Goal: Task Accomplishment & Management: Use online tool/utility

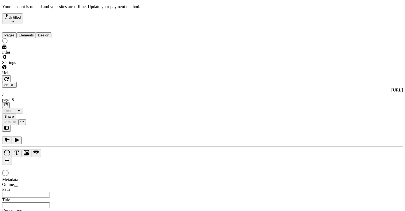
type input "/page-8"
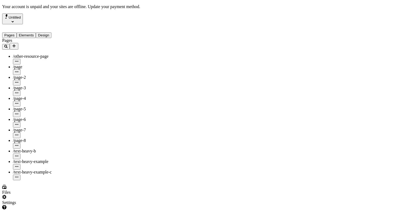
click at [17, 32] on button "Pages" at bounding box center [9, 35] width 15 height 6
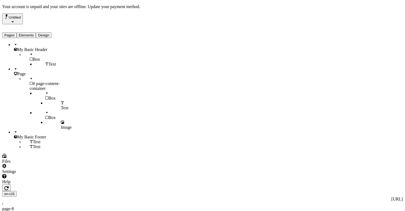
click at [33, 32] on button "Elements" at bounding box center [26, 35] width 19 height 6
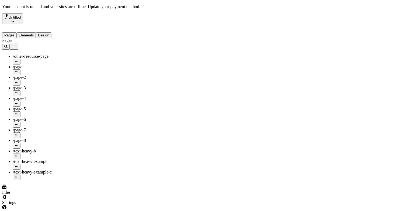
click at [17, 32] on button "Pages" at bounding box center [9, 35] width 15 height 6
click at [37, 148] on div "/text-heavy-b" at bounding box center [40, 153] width 54 height 11
type input "/text-heavy-b"
click at [32, 24] on div "Pages Elements Design" at bounding box center [34, 31] width 65 height 14
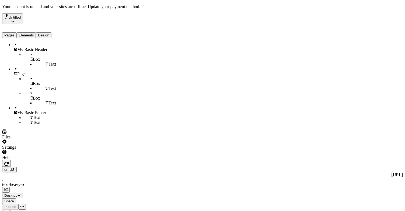
click at [32, 32] on button "Elements" at bounding box center [26, 35] width 19 height 6
click at [15, 32] on button "Pages" at bounding box center [9, 35] width 15 height 6
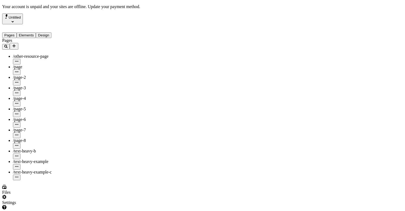
click at [28, 159] on span "/text-heavy-example" at bounding box center [31, 161] width 36 height 5
type input "/text-heavy-example"
type input "This is my wonderful title and I'm proud of it."
type textarea "This is my description and I'm proud of it."
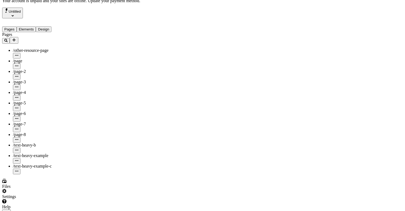
click at [36, 26] on button "Elements" at bounding box center [26, 29] width 19 height 6
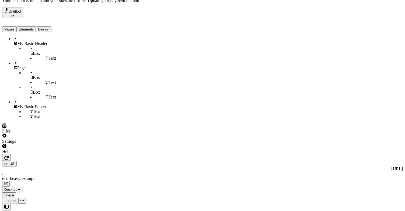
click at [11, 24] on div "Pages Elements Design" at bounding box center [34, 25] width 65 height 14
click at [13, 26] on button "Pages" at bounding box center [9, 29] width 15 height 6
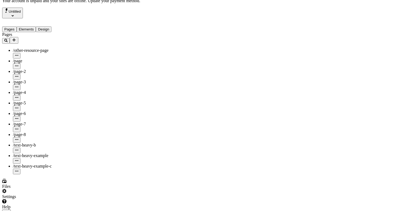
click at [37, 58] on div "/page" at bounding box center [40, 60] width 54 height 5
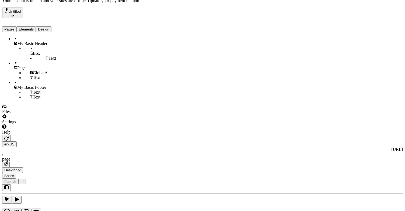
click at [32, 26] on button "Elements" at bounding box center [26, 29] width 19 height 6
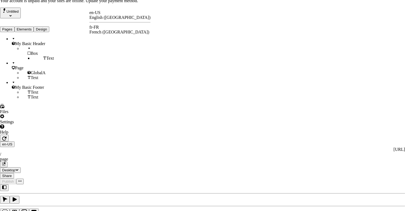
click at [101, 27] on div "fr-FR" at bounding box center [119, 27] width 61 height 5
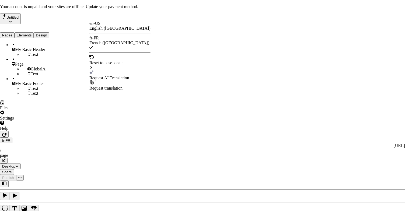
click at [108, 75] on div "Request AI Translation" at bounding box center [119, 77] width 61 height 5
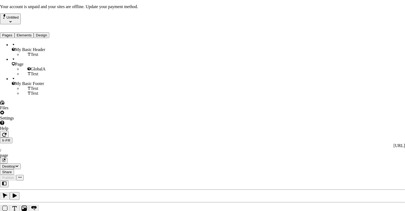
drag, startPoint x: 163, startPoint y: 81, endPoint x: 183, endPoint y: 113, distance: 37.1
drag, startPoint x: 183, startPoint y: 116, endPoint x: 184, endPoint y: 81, distance: 35.3
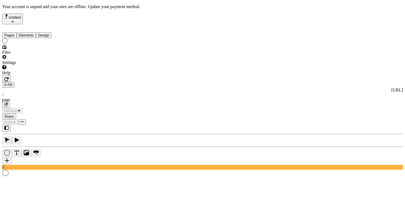
type input "/page"
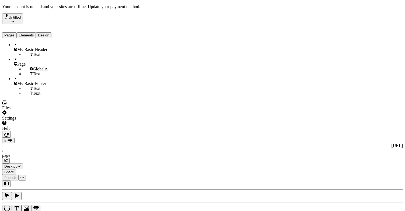
click at [40, 67] on div "GlobalA" at bounding box center [45, 69] width 43 height 5
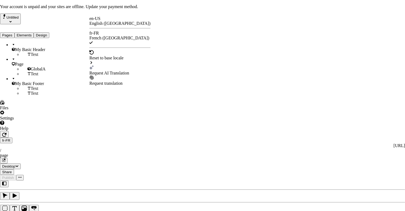
click at [102, 71] on div "Request AI Translation" at bounding box center [119, 73] width 61 height 5
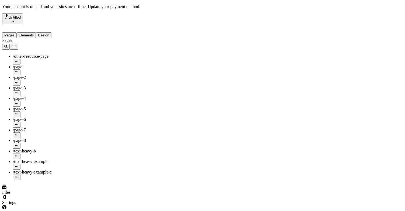
click at [15, 32] on button "Pages" at bounding box center [9, 35] width 15 height 6
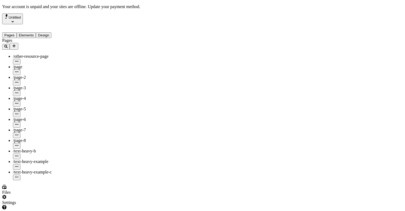
click at [32, 33] on div "Pages Elements Design" at bounding box center [34, 31] width 65 height 14
click at [33, 32] on button "Elements" at bounding box center [26, 35] width 19 height 6
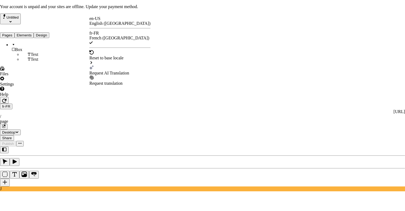
click at [108, 71] on div "Request AI Translation" at bounding box center [119, 73] width 61 height 5
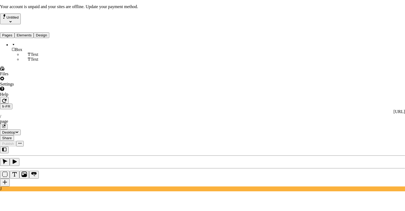
drag, startPoint x: 158, startPoint y: 59, endPoint x: 198, endPoint y: 59, distance: 39.1
drag, startPoint x: 169, startPoint y: 85, endPoint x: 157, endPoint y: 85, distance: 12.9
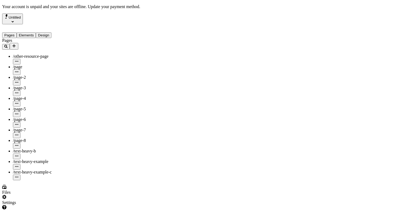
click at [14, 32] on button "Pages" at bounding box center [9, 35] width 15 height 6
click at [39, 31] on div "Pages Elements Design" at bounding box center [34, 31] width 65 height 14
click at [37, 29] on div "Pages Elements Design" at bounding box center [34, 31] width 65 height 14
click at [35, 32] on button "Elements" at bounding box center [26, 35] width 19 height 6
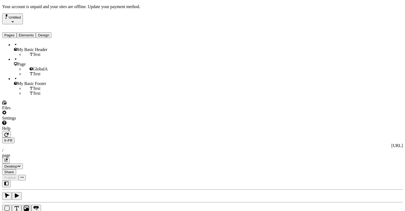
click at [8, 32] on button "Pages" at bounding box center [9, 35] width 15 height 6
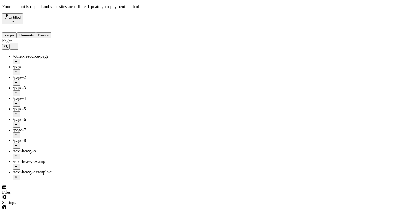
click at [37, 31] on div "Pages Elements Design" at bounding box center [34, 31] width 65 height 14
click at [36, 32] on button "Elements" at bounding box center [26, 35] width 19 height 6
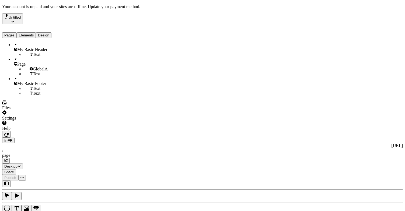
click at [30, 67] on div "GlobalA" at bounding box center [45, 69] width 43 height 5
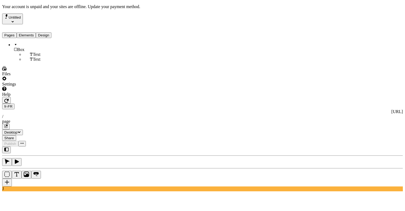
click at [91, 103] on div "fr-FR [URL] / page" at bounding box center [202, 116] width 401 height 26
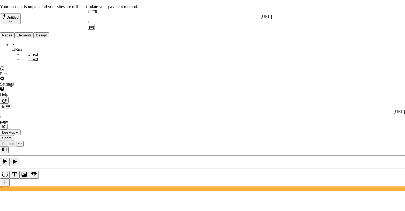
click at [93, 14] on div "fr-FR" at bounding box center [180, 11] width 184 height 5
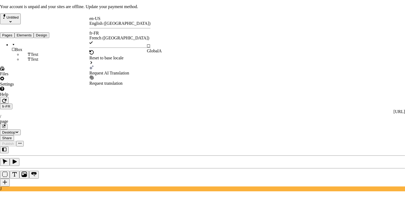
click at [162, 49] on div "GlobalA" at bounding box center [154, 51] width 15 height 5
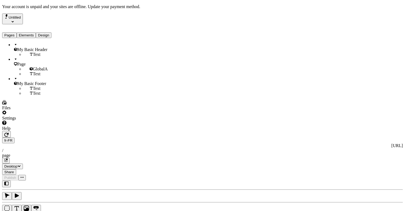
click at [15, 31] on div "Pages Elements Design" at bounding box center [34, 31] width 65 height 14
click at [16, 32] on button "Pages" at bounding box center [9, 35] width 15 height 6
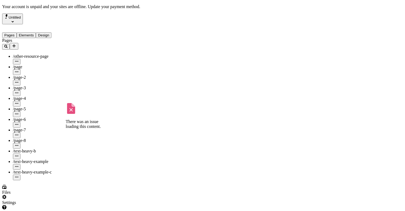
click at [37, 159] on span "/text-heavy-example" at bounding box center [31, 161] width 36 height 5
type input "/text-heavy-example"
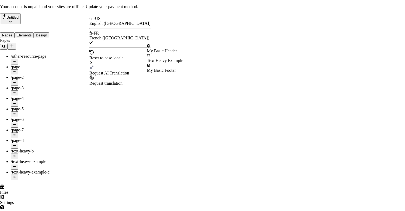
click at [103, 71] on div "Request AI Translation" at bounding box center [119, 73] width 61 height 5
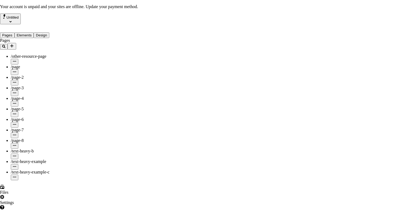
scroll to position [22, 0]
checkbox input "true"
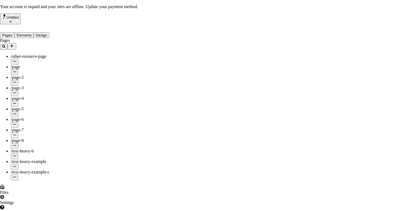
checkbox input "true"
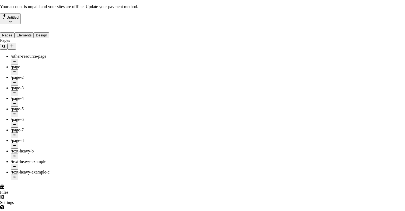
checkbox input "true"
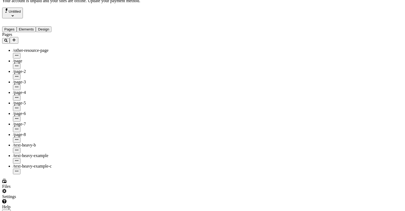
scroll to position [0, 0]
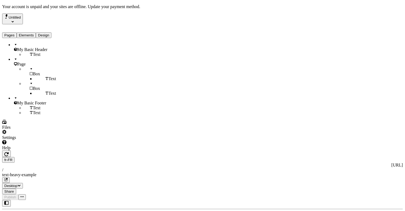
click at [36, 32] on button "Elements" at bounding box center [26, 35] width 19 height 6
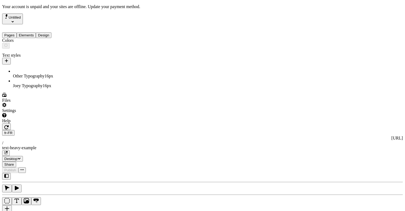
click at [49, 32] on button "Design" at bounding box center [44, 35] width 16 height 6
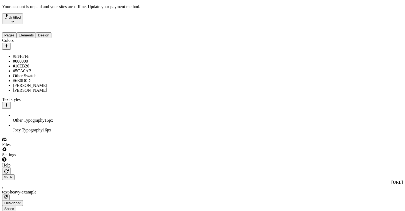
click at [36, 32] on button "Elements" at bounding box center [26, 35] width 19 height 6
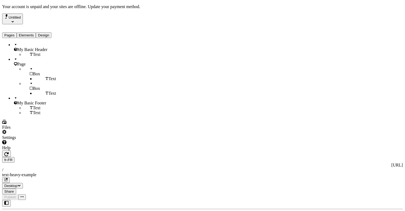
click at [23, 13] on button "Untitled" at bounding box center [12, 18] width 21 height 11
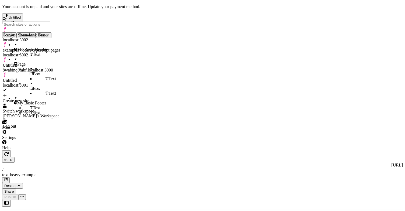
click at [24, 124] on div "Log out" at bounding box center [32, 126] width 58 height 5
